Goal: Information Seeking & Learning: Learn about a topic

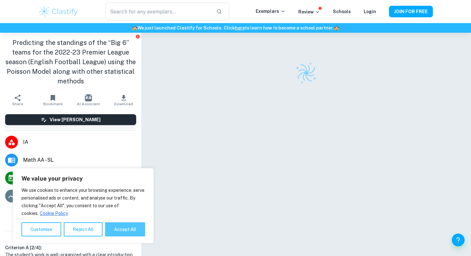
click at [121, 231] on button "Accept All" at bounding box center [125, 229] width 40 height 14
checkbox input "true"
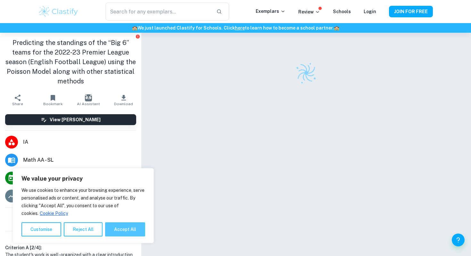
checkbox input "true"
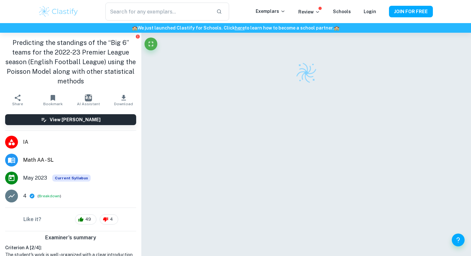
click at [102, 133] on ul "IA Math AA - SL [DATE] Current Syllabus 4 ( Breakdown )" at bounding box center [70, 168] width 141 height 77
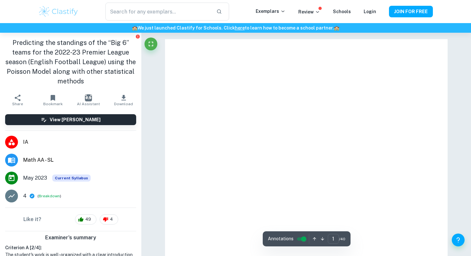
click at [103, 150] on li "IA" at bounding box center [70, 142] width 141 height 18
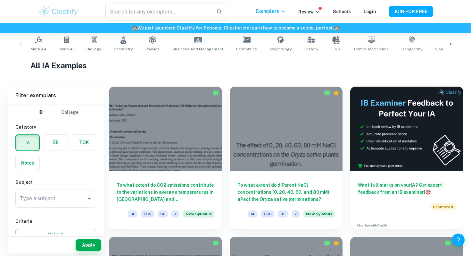
scroll to position [131, 0]
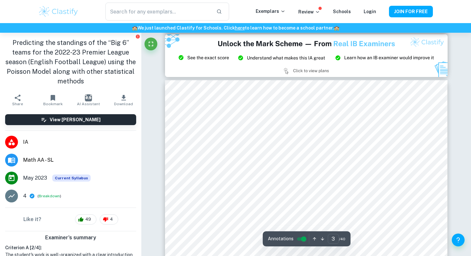
scroll to position [856, 0]
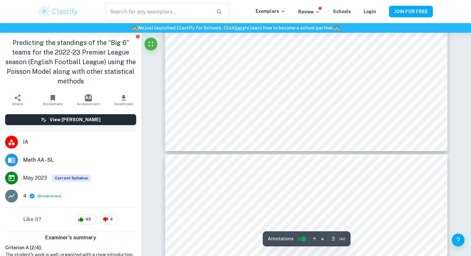
type input "4"
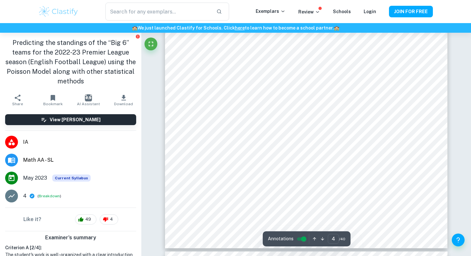
scroll to position [1489, 0]
